Goal: Check status: Check status

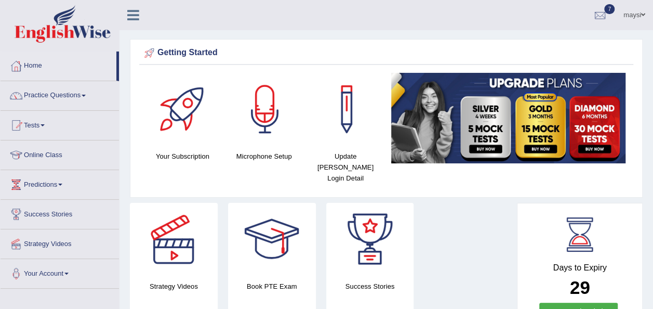
click at [513, 241] on div "Strategy Videos Book PTE Exam Success Stories" at bounding box center [321, 262] width 392 height 119
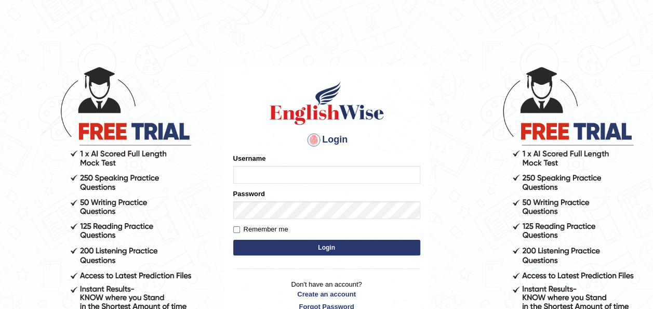
type input "maysi"
click at [243, 229] on label "Remember me" at bounding box center [260, 229] width 55 height 10
click at [240, 229] on input "Remember me" at bounding box center [236, 229] width 7 height 7
checkbox input "true"
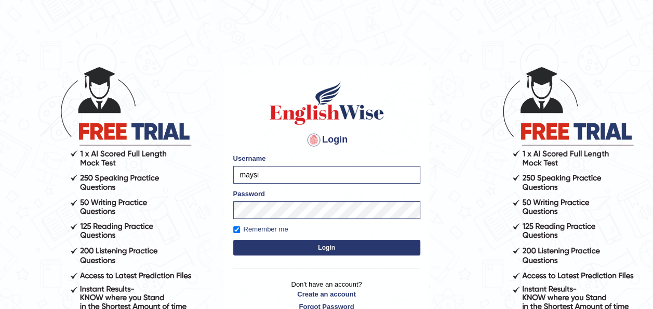
click at [256, 249] on button "Login" at bounding box center [326, 247] width 187 height 16
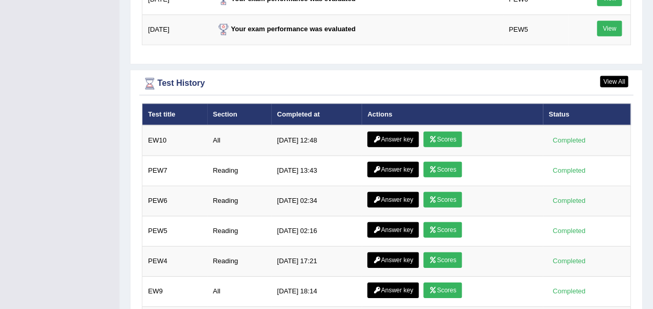
scroll to position [1434, 0]
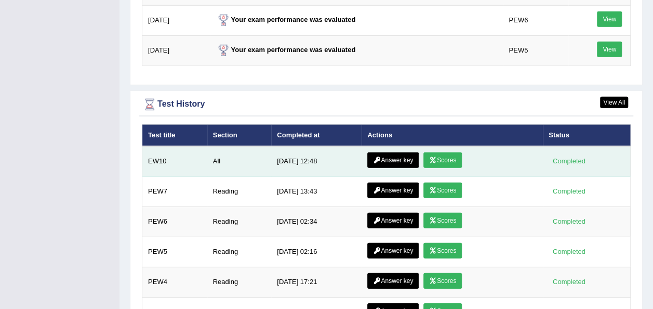
click at [432, 152] on link "Scores" at bounding box center [442, 160] width 38 height 16
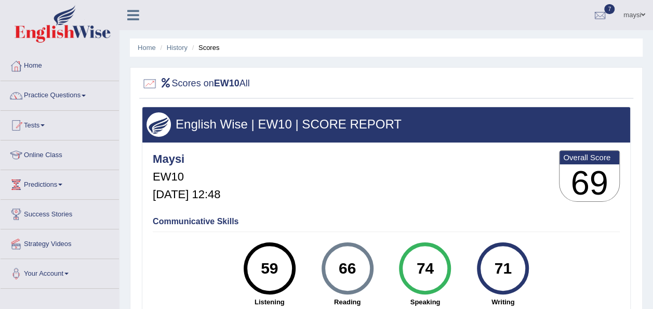
click at [51, 16] on img at bounding box center [63, 23] width 96 height 37
